Goal: Navigation & Orientation: Go to known website

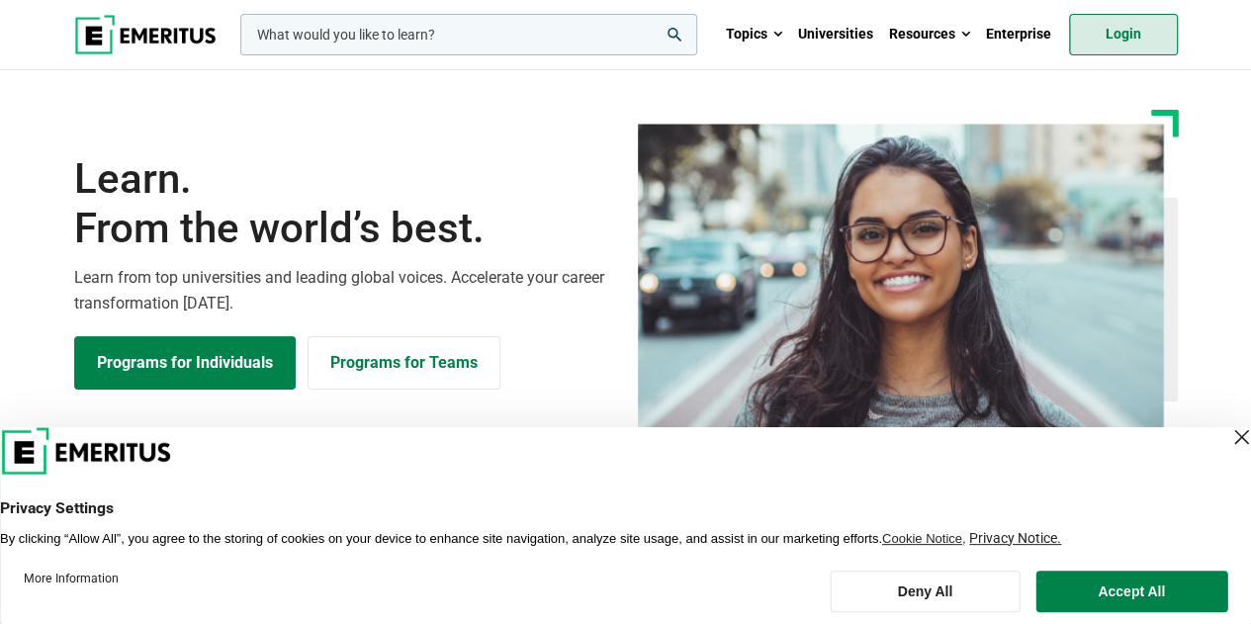
click at [1111, 42] on link "Login" at bounding box center [1123, 35] width 109 height 42
click at [1119, 21] on link "Login" at bounding box center [1123, 35] width 109 height 42
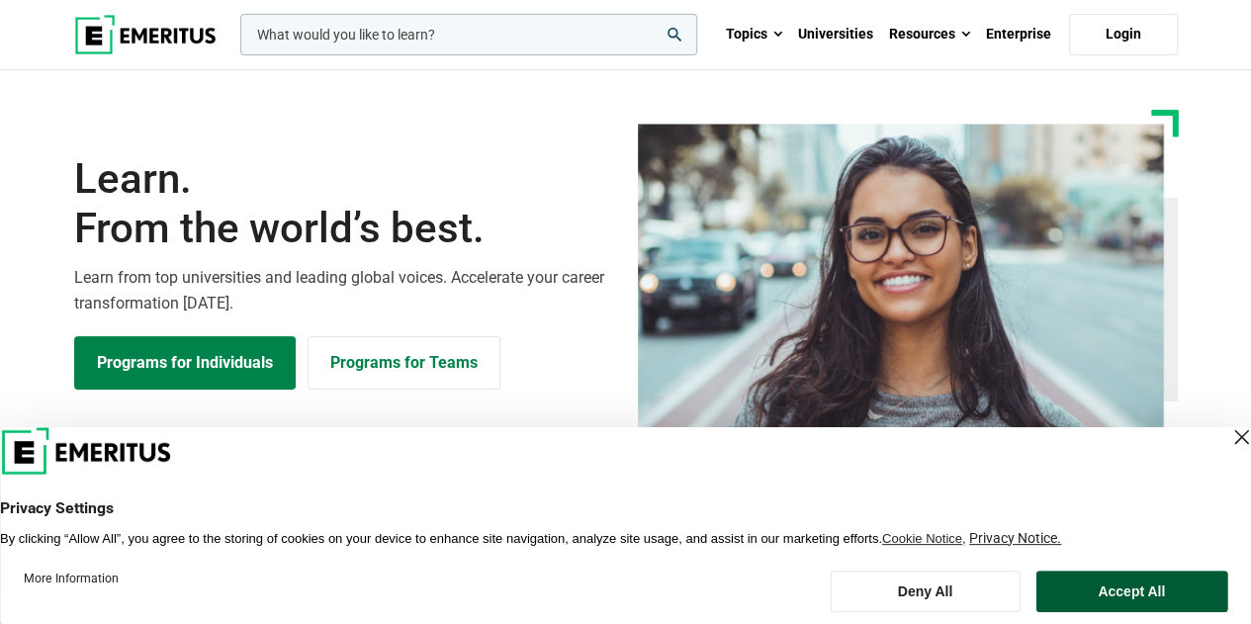
click at [1174, 594] on button "Accept All" at bounding box center [1131, 591] width 192 height 42
